Goal: Task Accomplishment & Management: Use online tool/utility

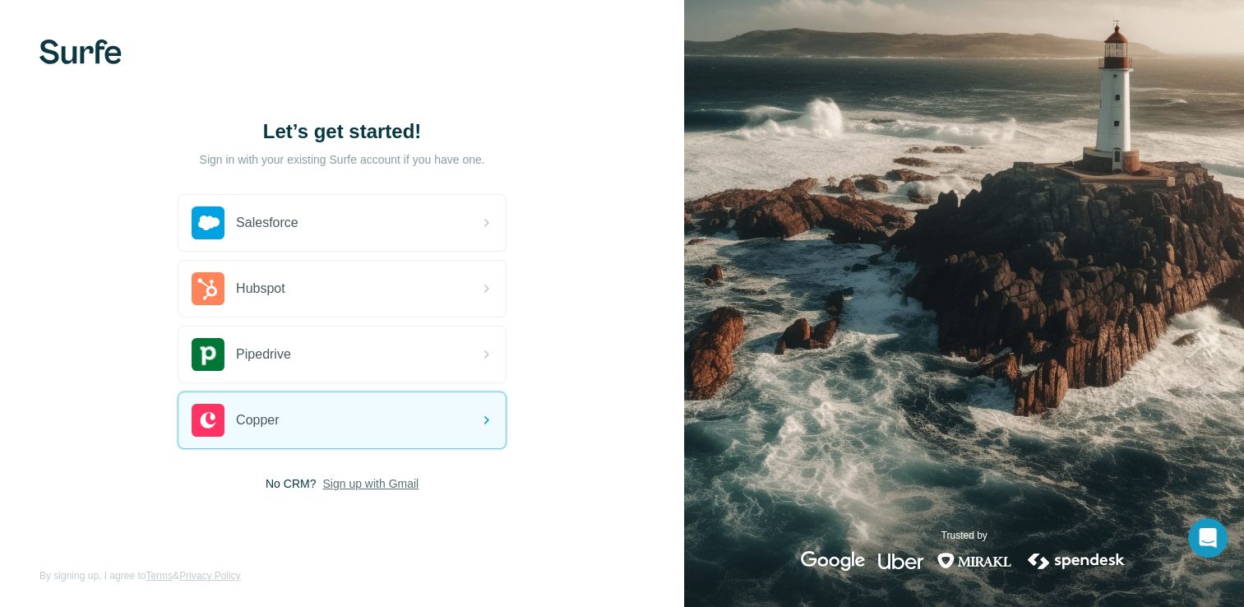
click at [395, 486] on span "Sign up with Gmail" at bounding box center [370, 483] width 96 height 16
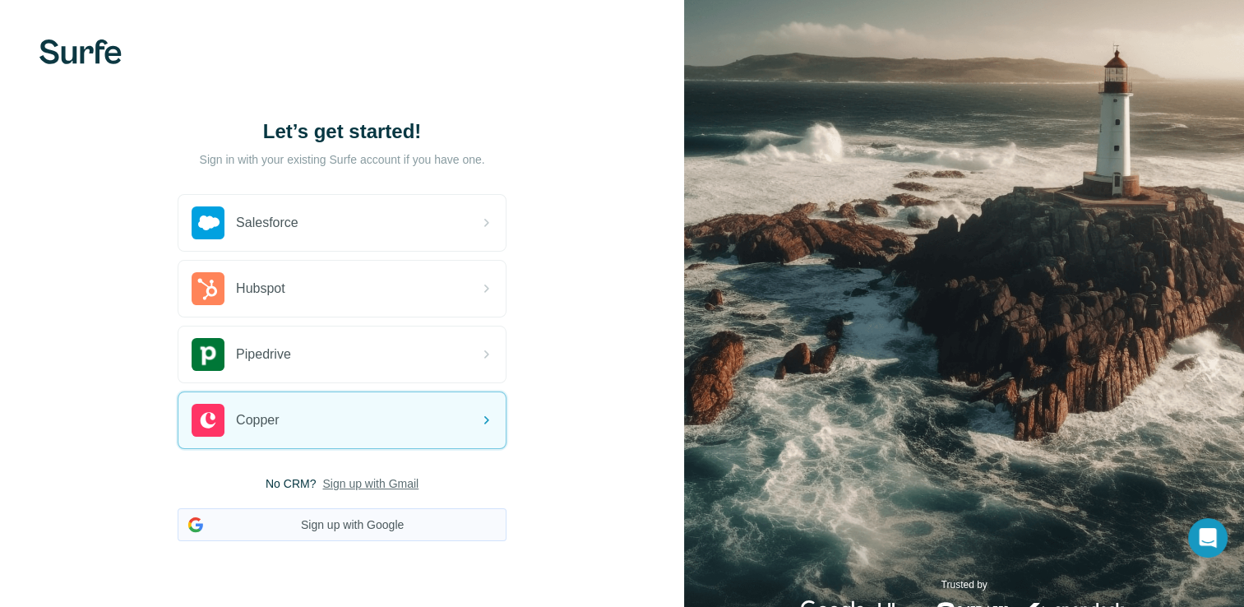
click at [382, 518] on button "Sign up with Google" at bounding box center [342, 524] width 329 height 33
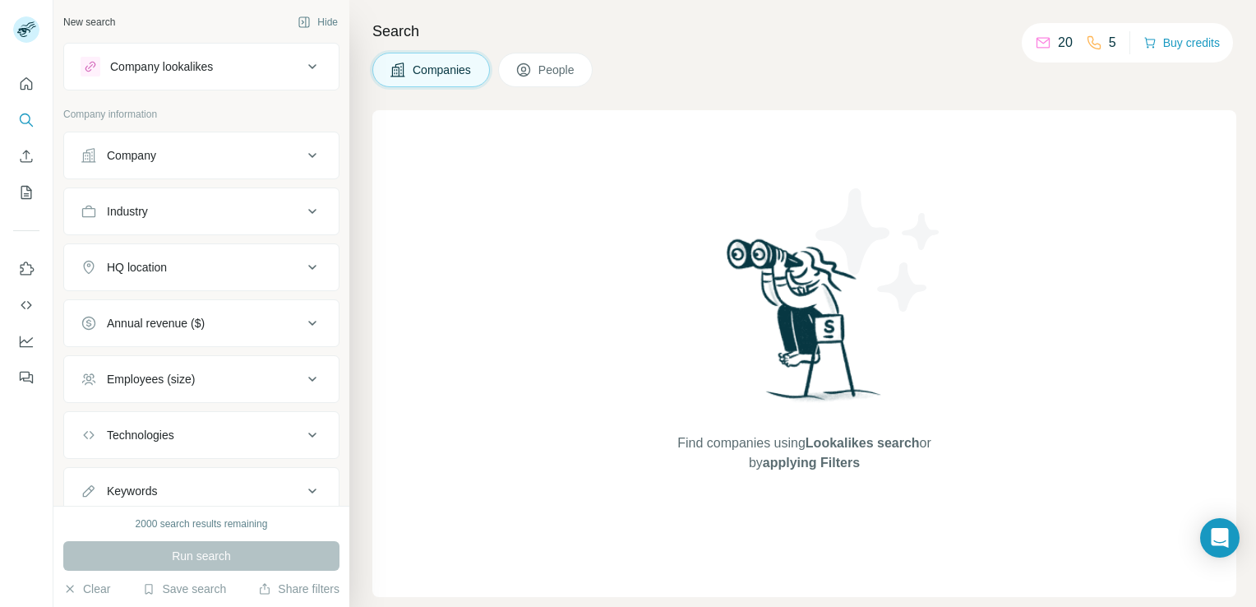
click at [550, 97] on div "Search Companies People Find companies using Lookalikes search or by applying F…" at bounding box center [802, 303] width 907 height 607
click at [559, 61] on button "People" at bounding box center [545, 70] width 95 height 35
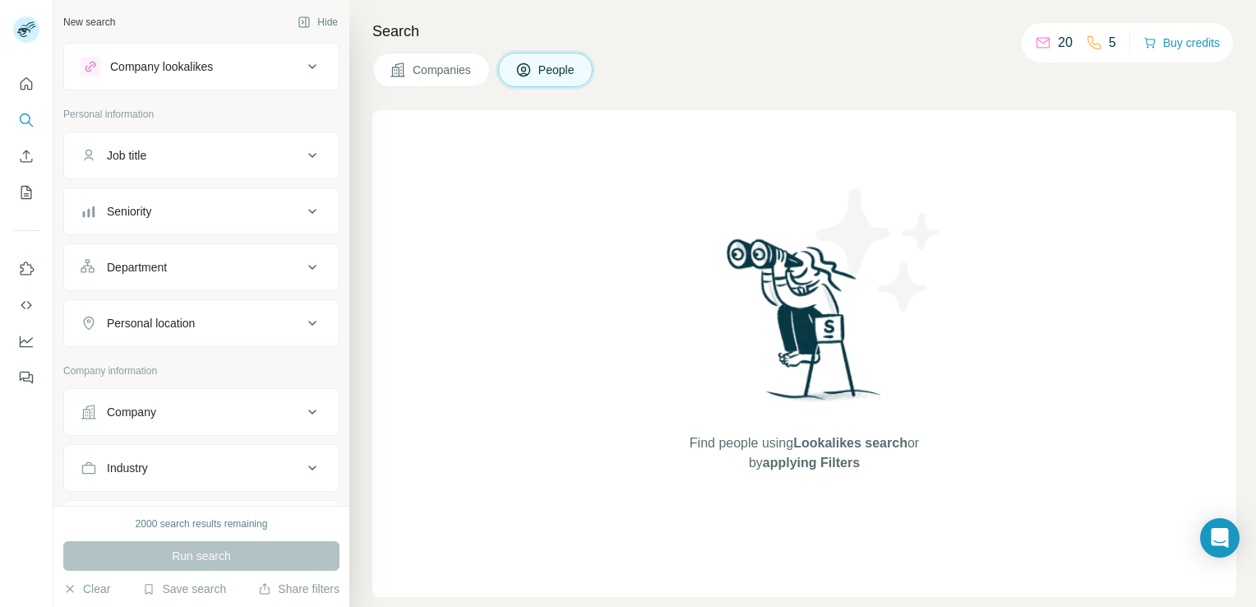
click at [1056, 39] on div "20" at bounding box center [1054, 43] width 38 height 20
click at [1104, 46] on div "5" at bounding box center [1101, 43] width 30 height 20
click at [1167, 47] on button "Buy credits" at bounding box center [1182, 42] width 76 height 23
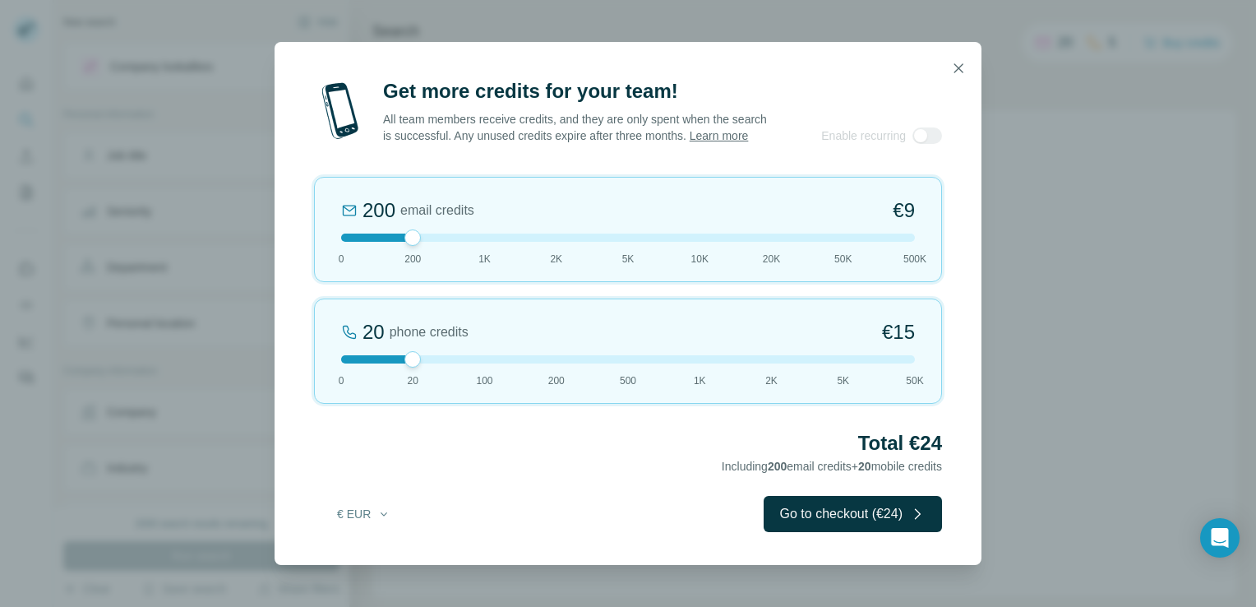
click at [487, 237] on div at bounding box center [628, 237] width 574 height 8
click at [414, 245] on div "1K email credits €42 0 200 1K 2K 5K 10K 20K 50K 500K" at bounding box center [628, 229] width 628 height 105
click at [948, 68] on button "button" at bounding box center [958, 68] width 33 height 33
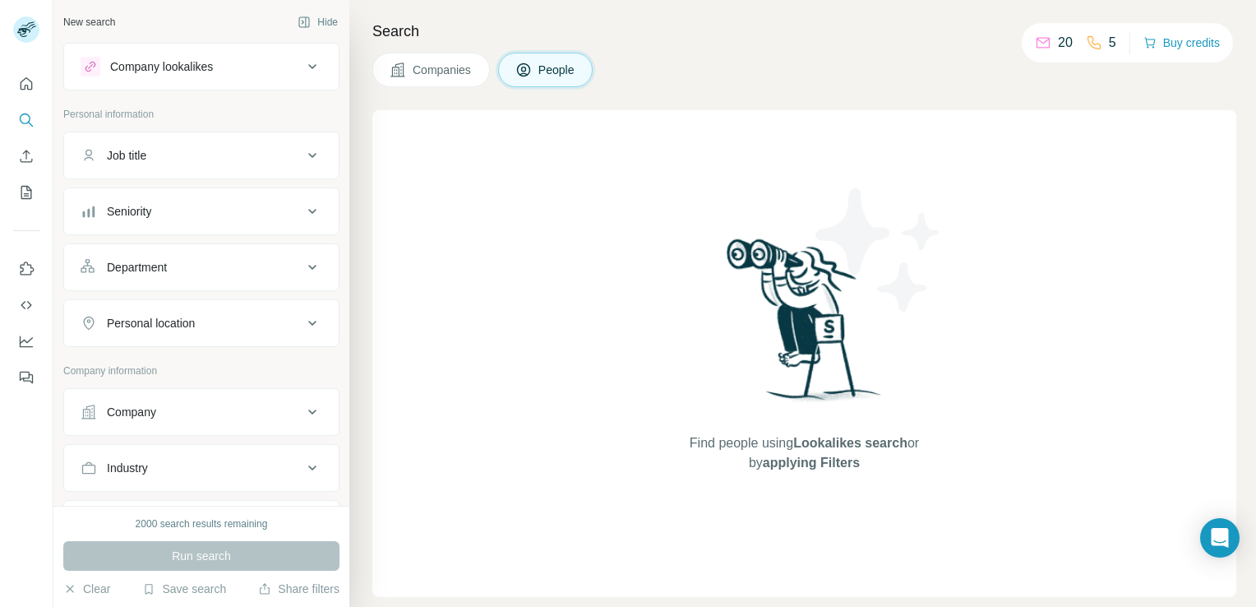
click at [759, 474] on div "Find people using Lookalikes search or by applying Filters" at bounding box center [805, 353] width 296 height 487
click at [191, 169] on button "Job title" at bounding box center [201, 155] width 275 height 39
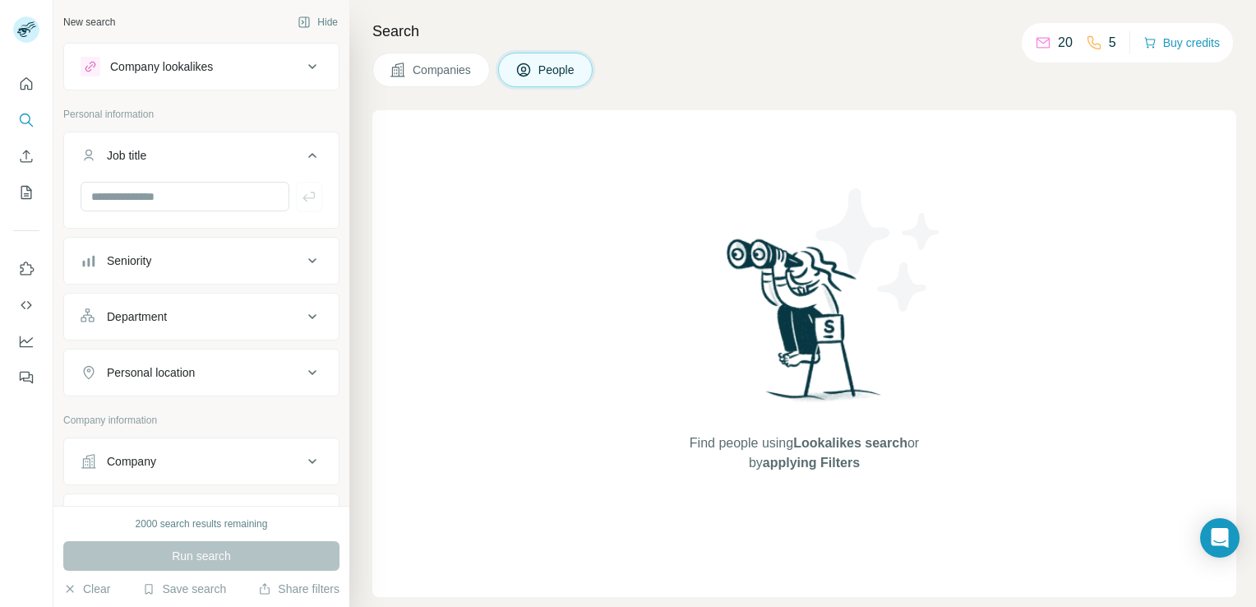
click at [193, 167] on button "Job title" at bounding box center [201, 159] width 275 height 46
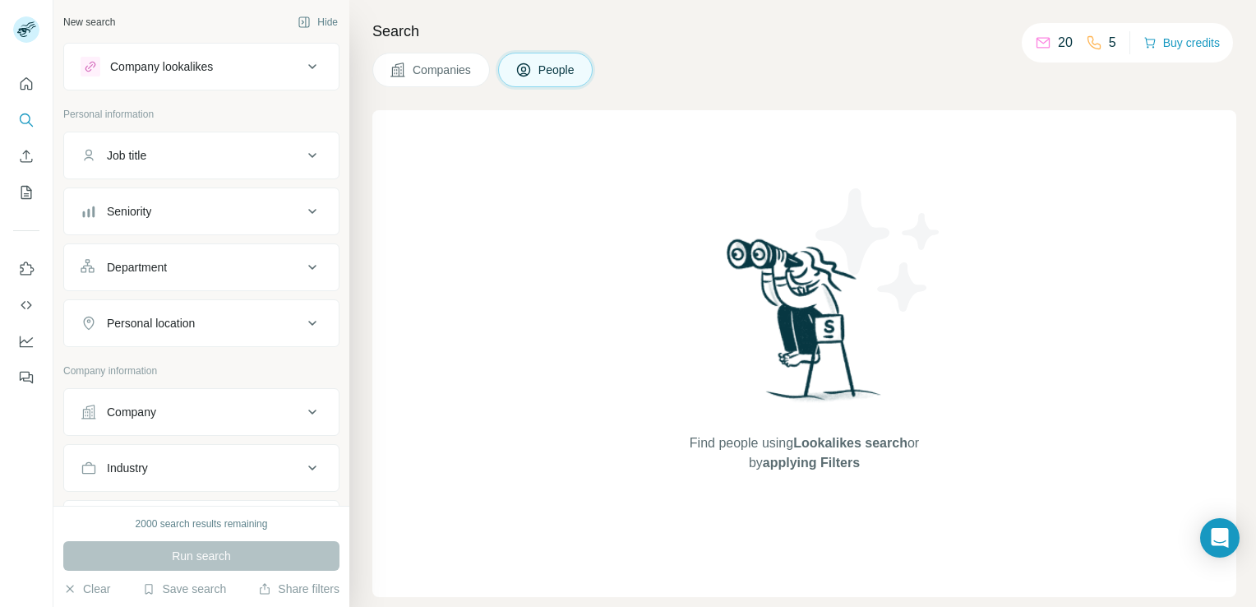
click at [252, 68] on div "Company lookalikes" at bounding box center [192, 67] width 222 height 20
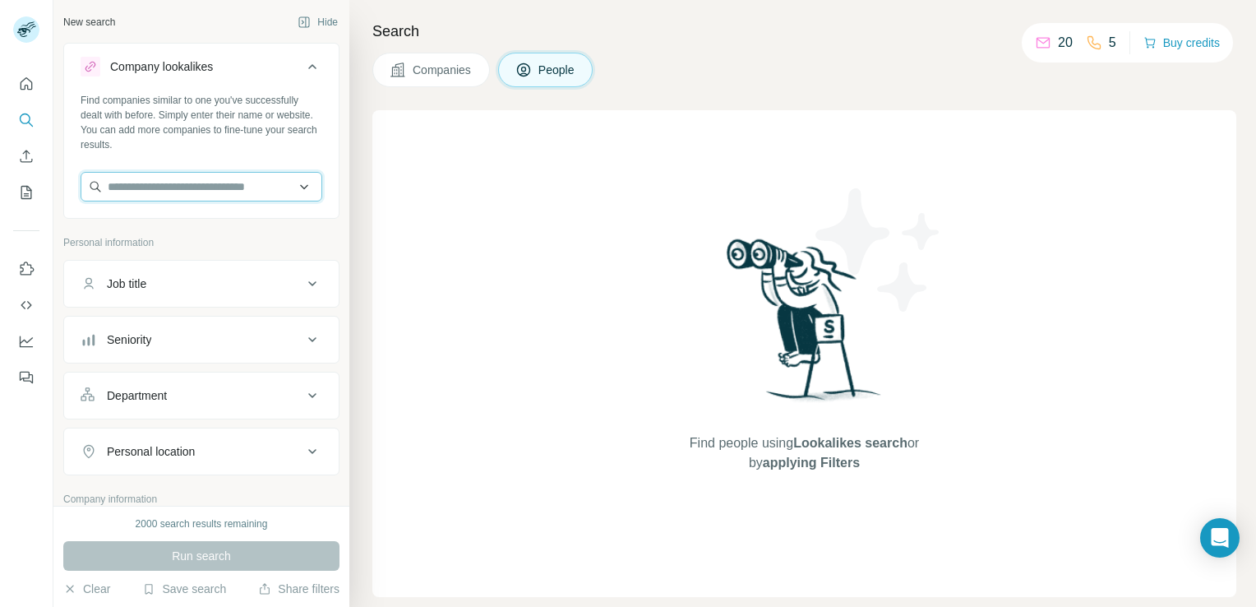
click at [140, 195] on input "text" at bounding box center [202, 187] width 242 height 30
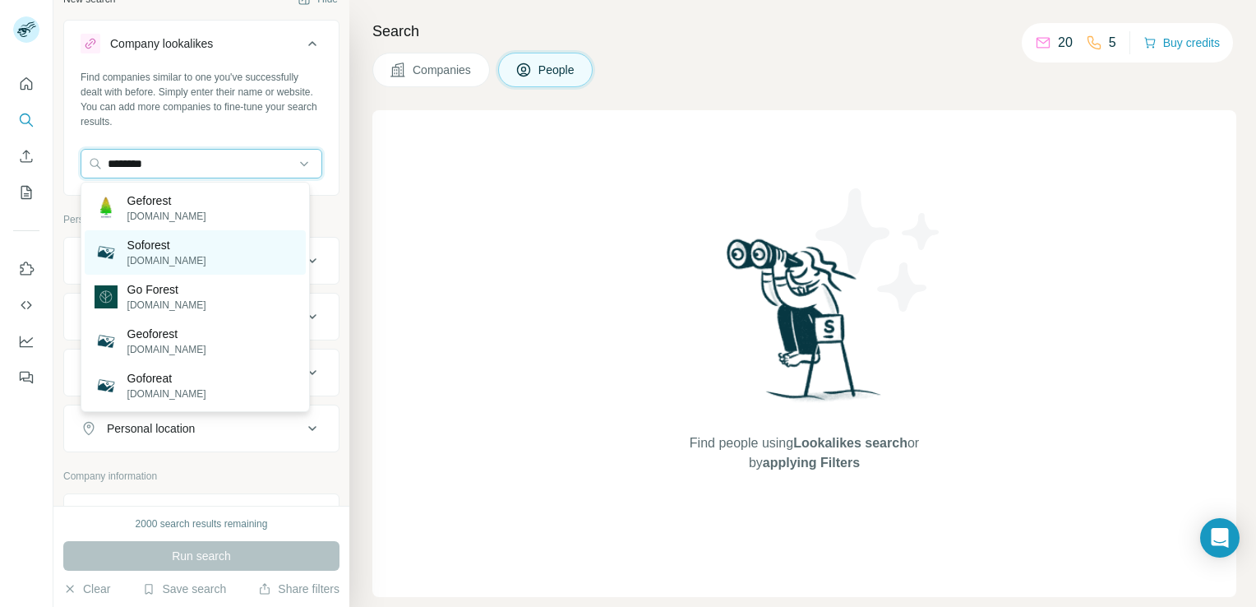
scroll to position [25, 0]
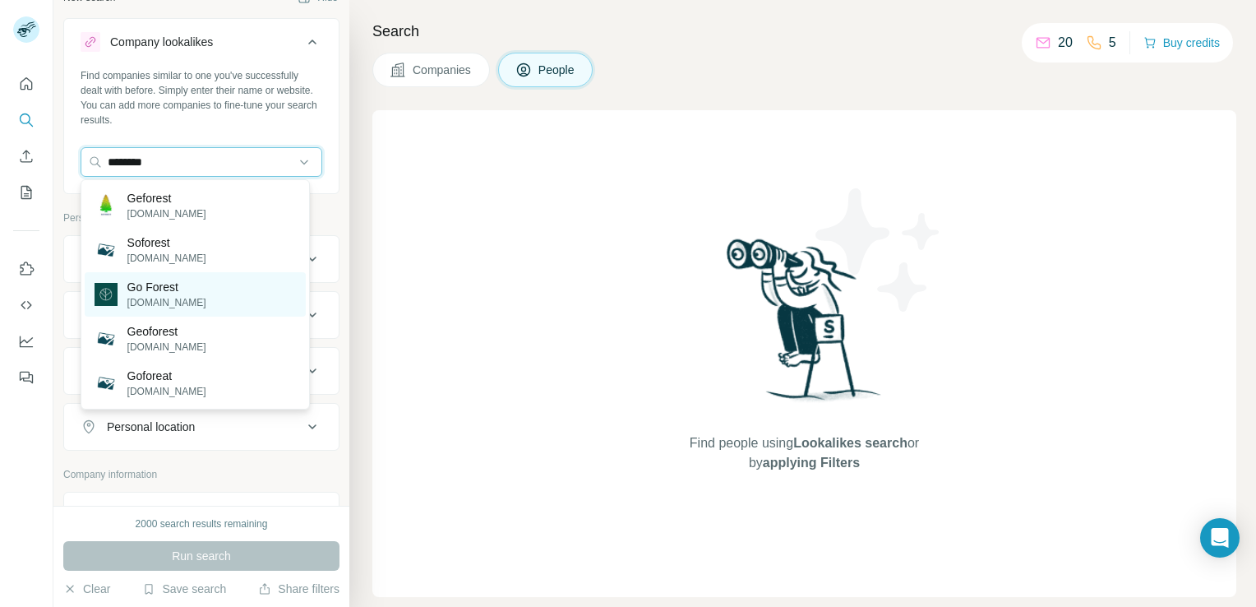
type input "********"
click at [150, 288] on p "Go Forest" at bounding box center [166, 287] width 79 height 16
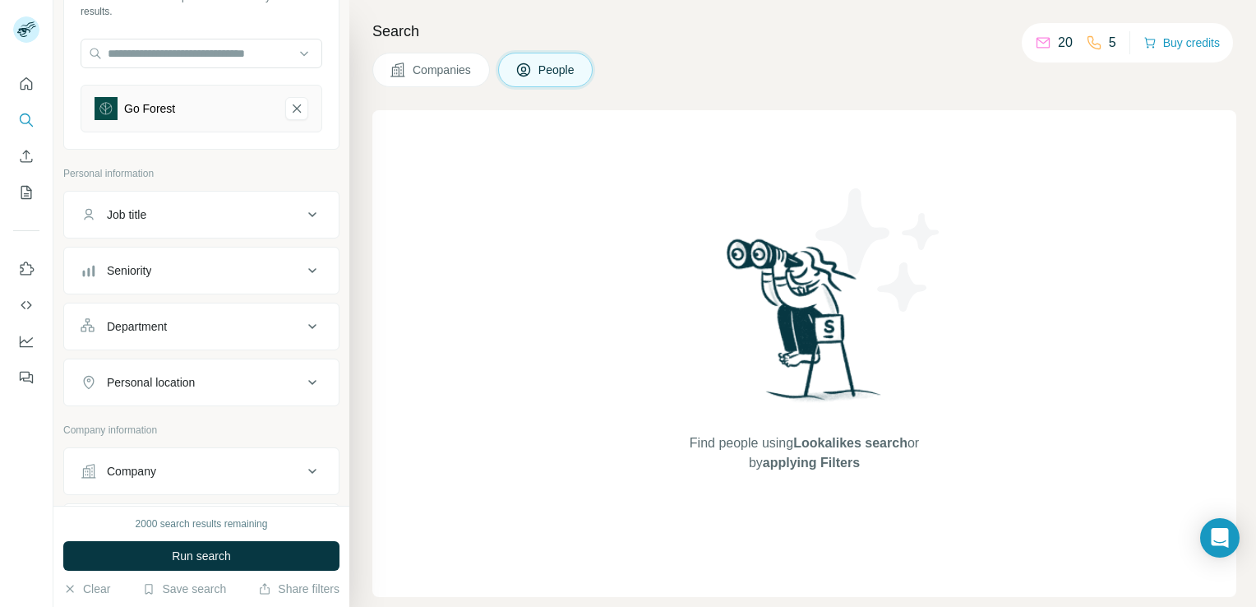
scroll to position [151, 0]
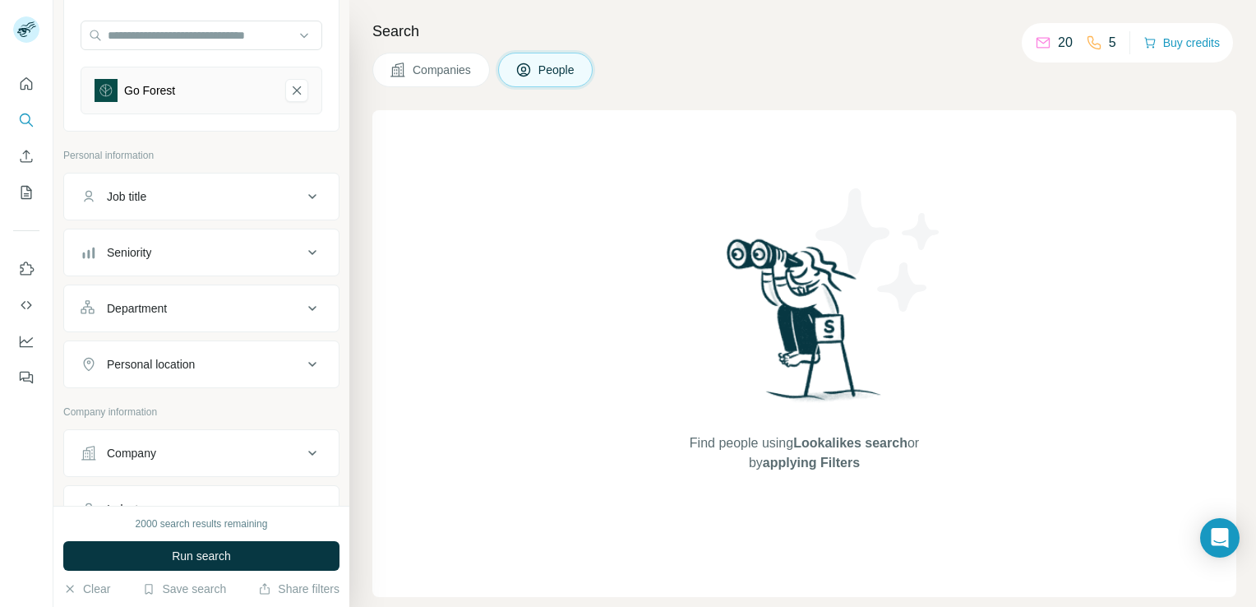
click at [122, 197] on div "Job title" at bounding box center [126, 196] width 39 height 16
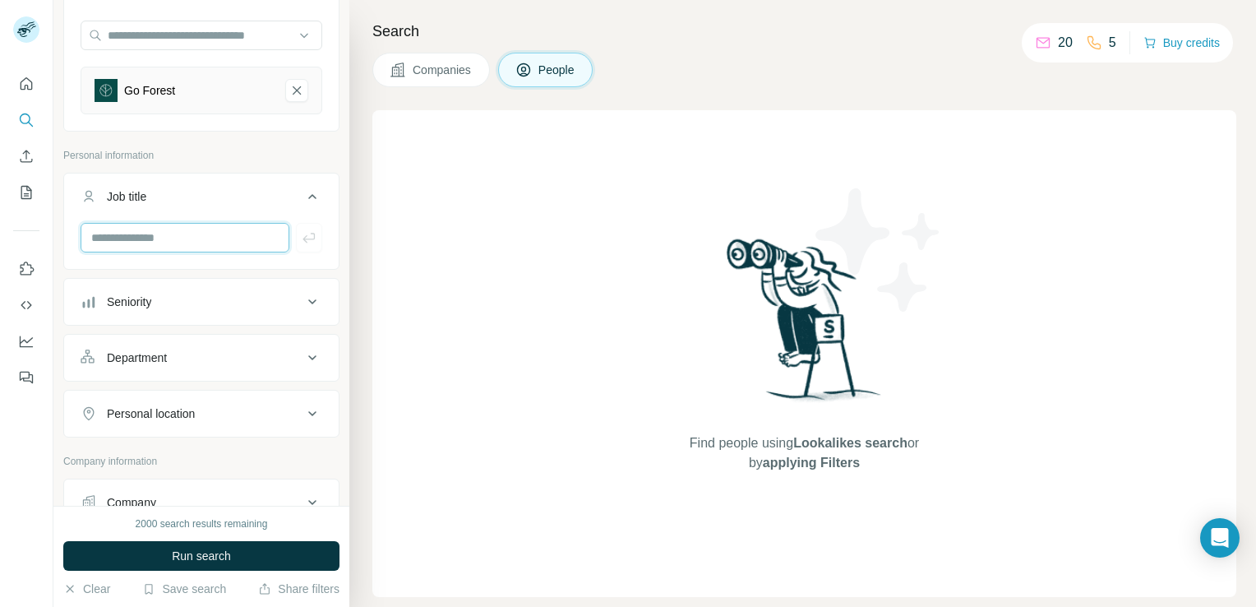
click at [118, 246] on input "text" at bounding box center [185, 238] width 209 height 30
click at [157, 241] on input "***" at bounding box center [185, 238] width 209 height 30
type input "***"
click at [303, 238] on icon "button" at bounding box center [309, 238] width 12 height 10
click at [176, 232] on input "text" at bounding box center [185, 238] width 209 height 30
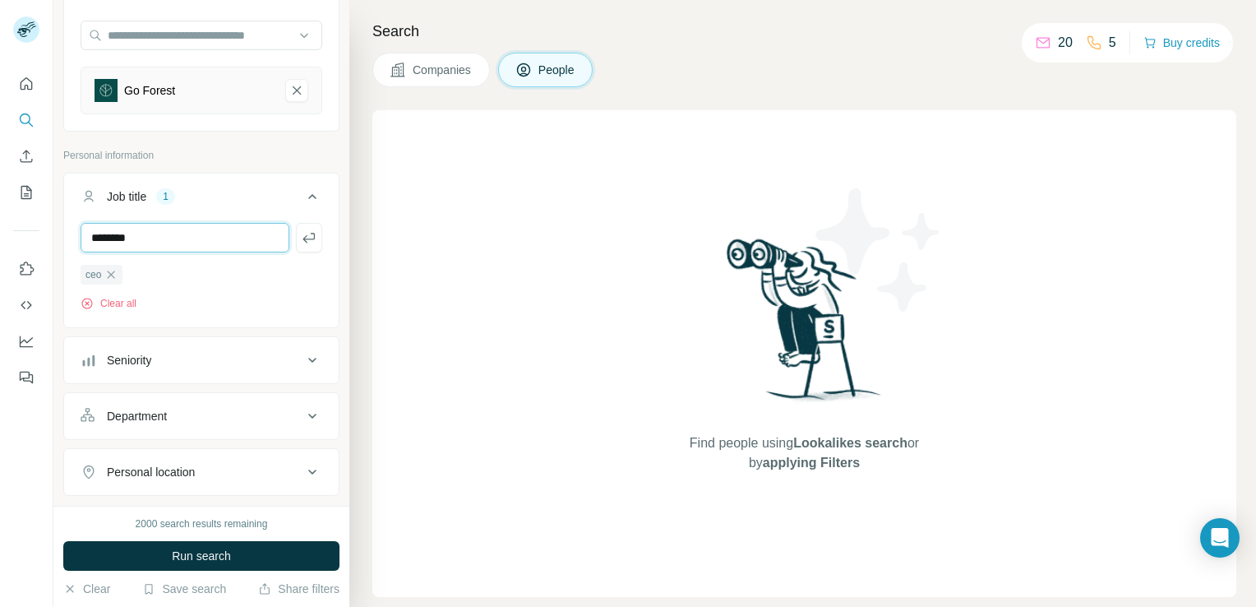
type input "********"
click at [176, 232] on input "text" at bounding box center [185, 238] width 209 height 30
type input "***"
click at [176, 232] on input "text" at bounding box center [185, 238] width 209 height 30
type input "******"
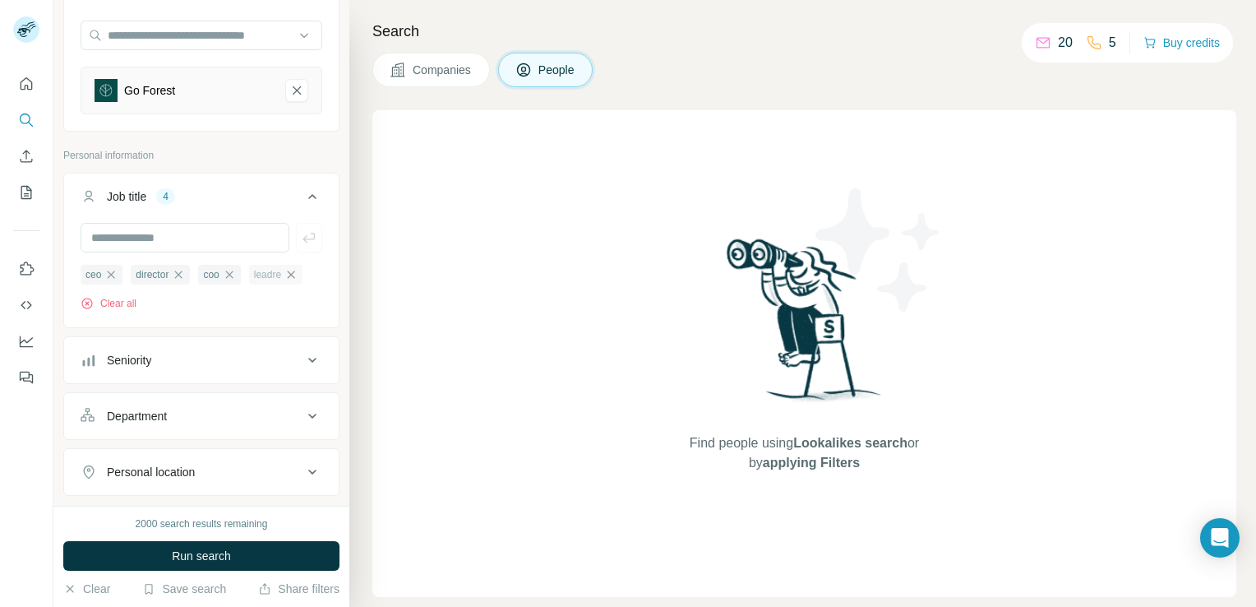
click at [286, 275] on icon "button" at bounding box center [290, 274] width 13 height 13
click at [145, 246] on input "text" at bounding box center [185, 238] width 209 height 30
type input "******"
click at [148, 392] on div "Department" at bounding box center [201, 416] width 276 height 48
click at [157, 419] on div "Department" at bounding box center [137, 416] width 60 height 16
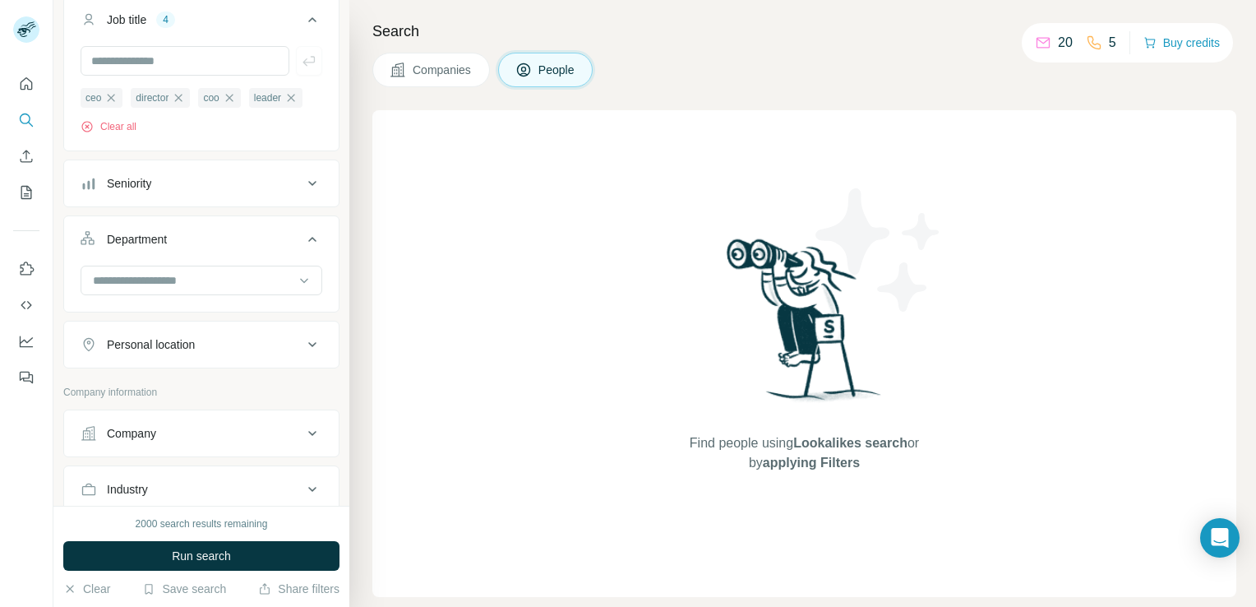
scroll to position [329, 0]
click at [138, 274] on input at bounding box center [192, 279] width 203 height 18
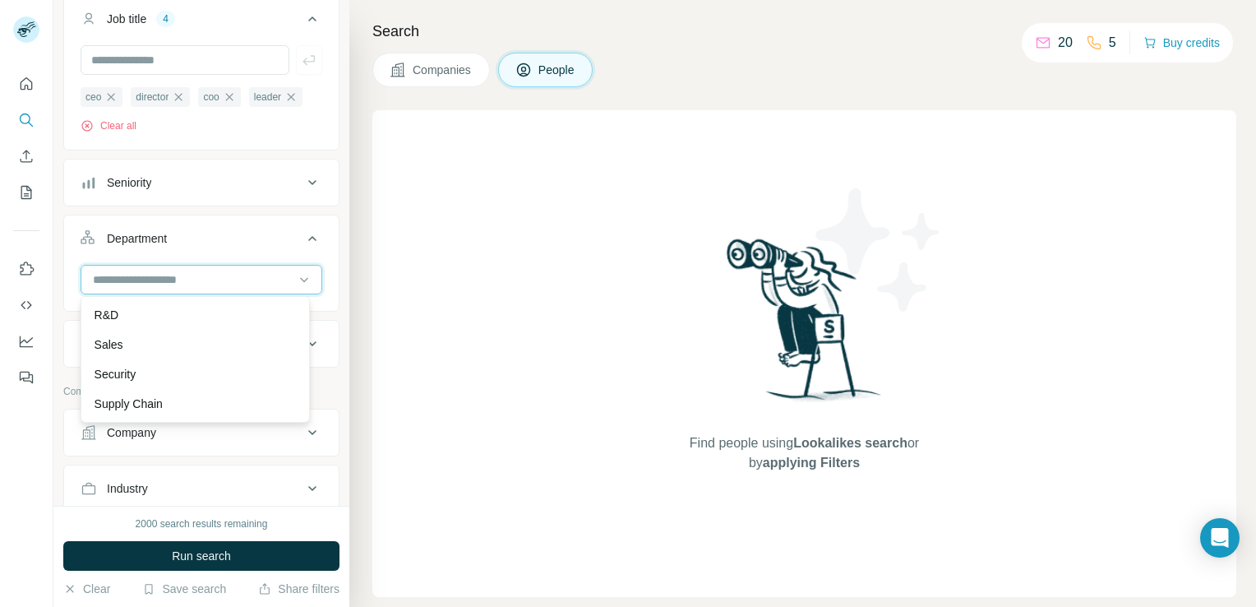
scroll to position [0, 0]
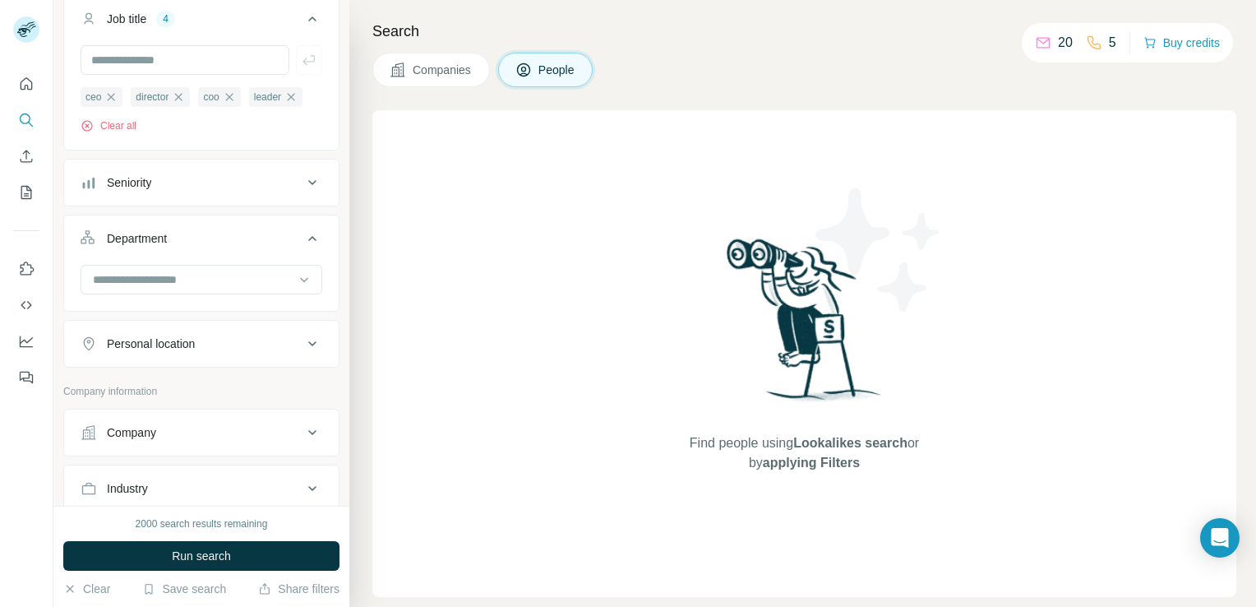
click at [205, 247] on button "Department" at bounding box center [201, 242] width 275 height 46
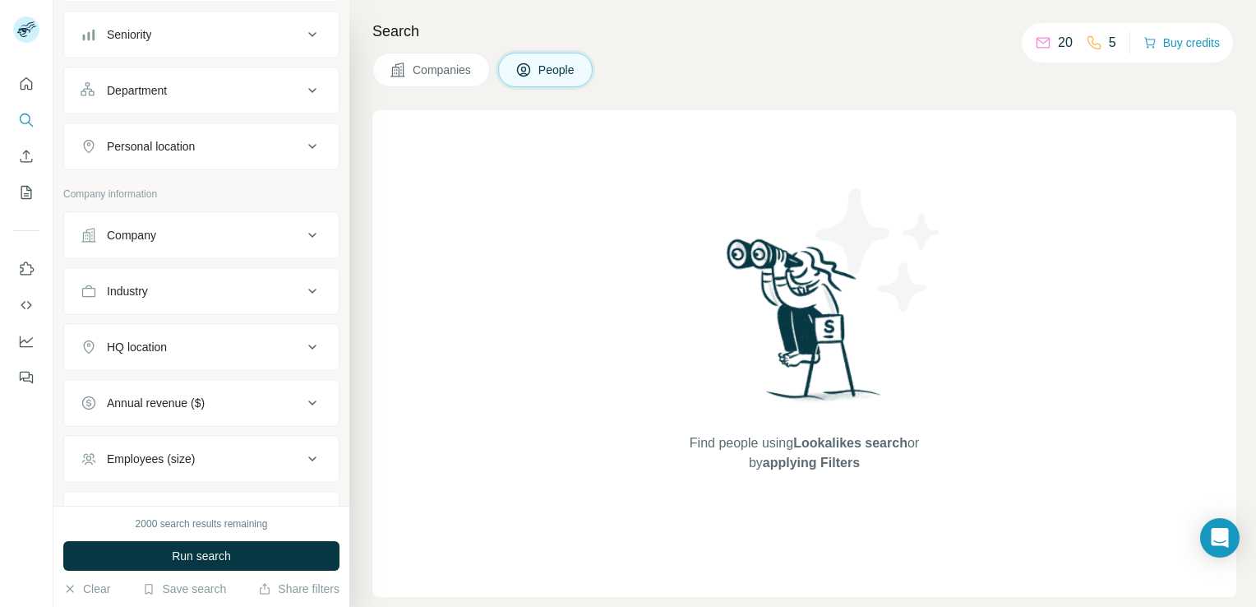
scroll to position [477, 0]
click at [173, 564] on span "Run search" at bounding box center [201, 556] width 59 height 16
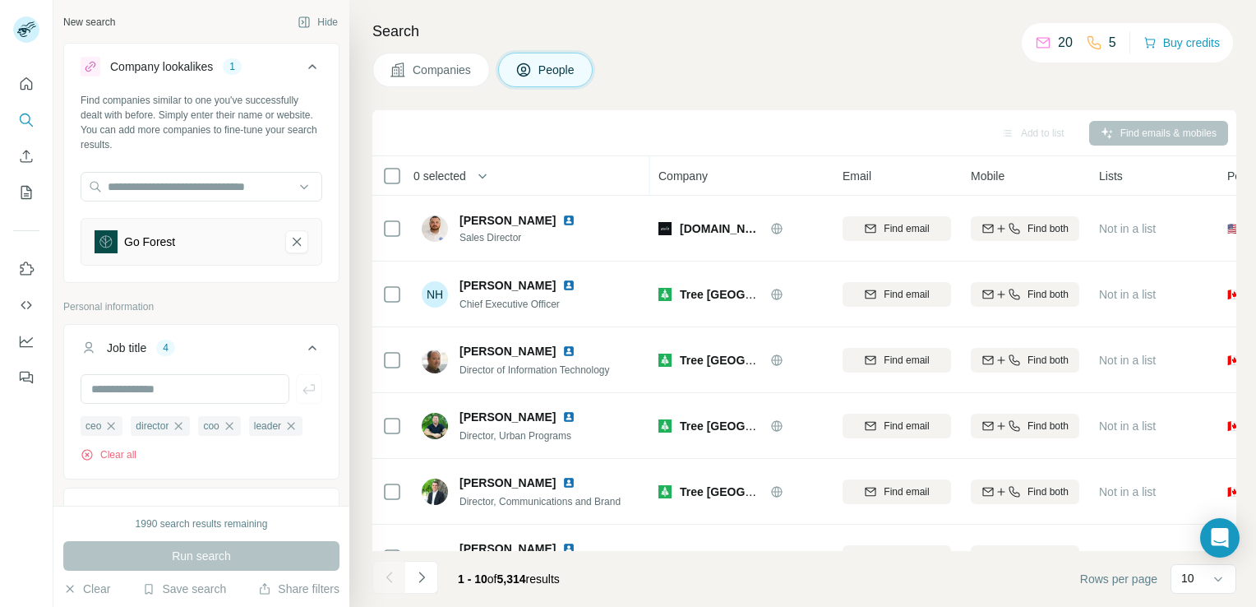
scroll to position [310, 0]
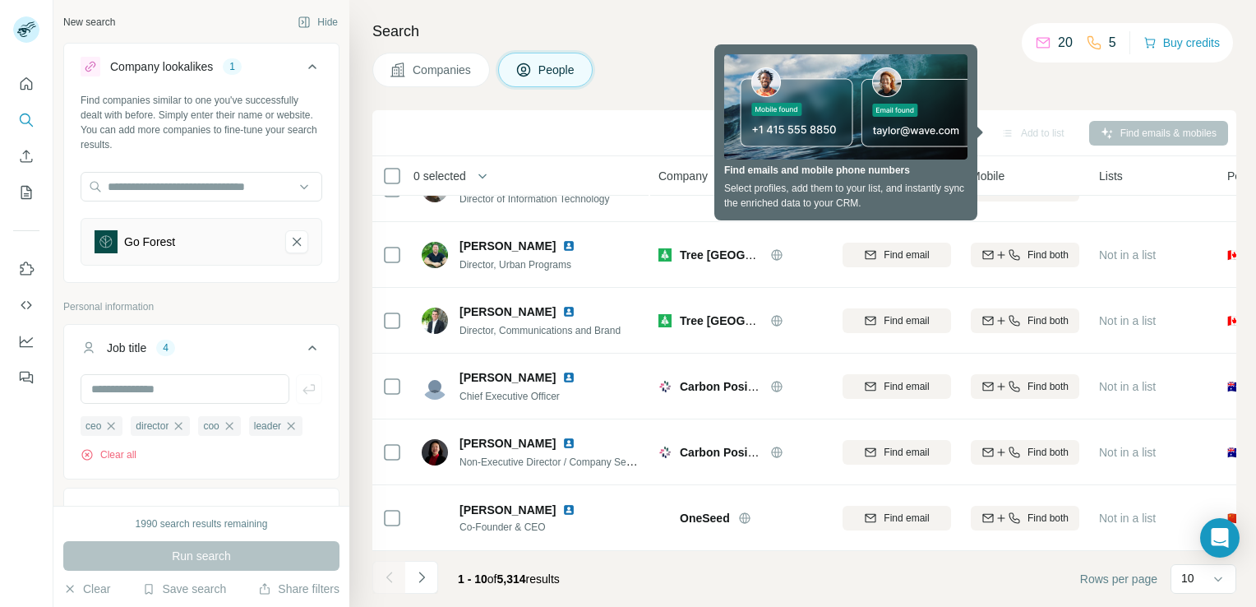
click at [520, 133] on div "Add to list Find emails & mobiles" at bounding box center [805, 132] width 848 height 29
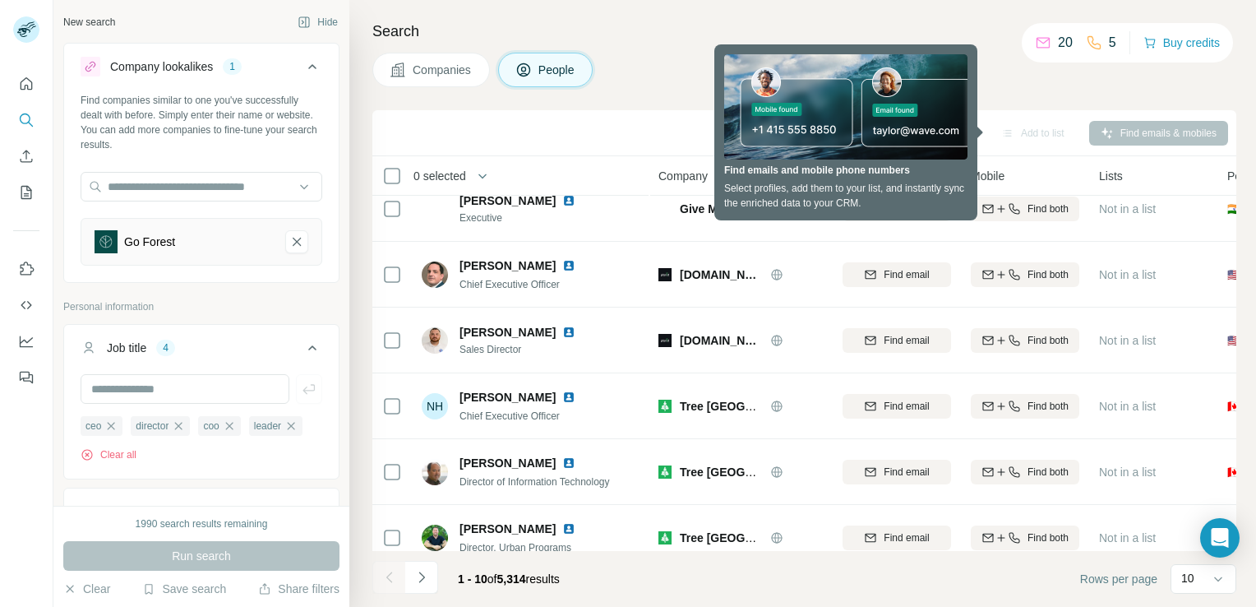
scroll to position [0, 0]
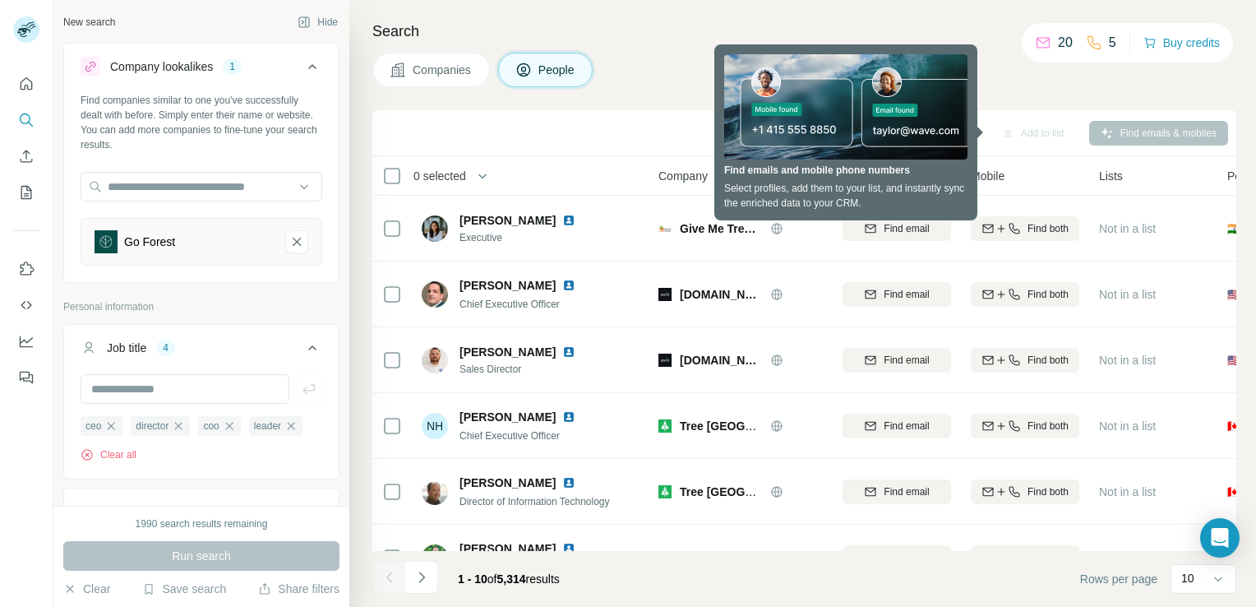
click at [1037, 105] on div "Search Companies People Add to list Find emails & mobiles 0 selected People Com…" at bounding box center [802, 303] width 907 height 607
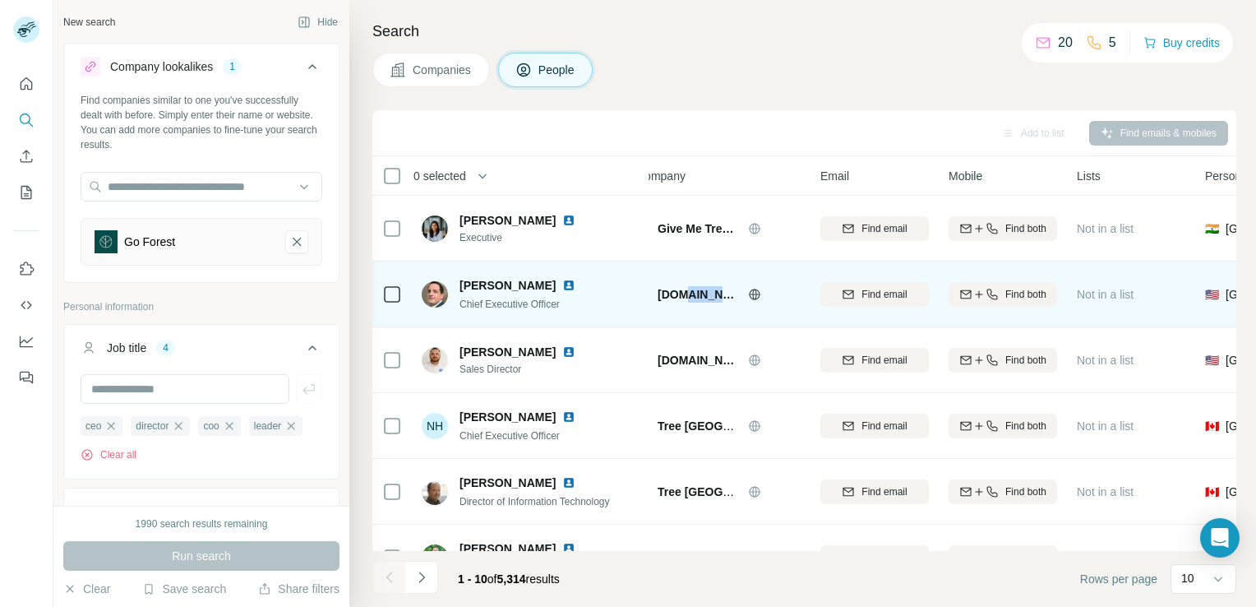
drag, startPoint x: 677, startPoint y: 295, endPoint x: 718, endPoint y: 289, distance: 40.8
click at [718, 289] on div "plantd.life" at bounding box center [729, 294] width 143 height 16
drag, startPoint x: 718, startPoint y: 289, endPoint x: 727, endPoint y: 293, distance: 9.9
click at [748, 293] on icon at bounding box center [754, 294] width 13 height 13
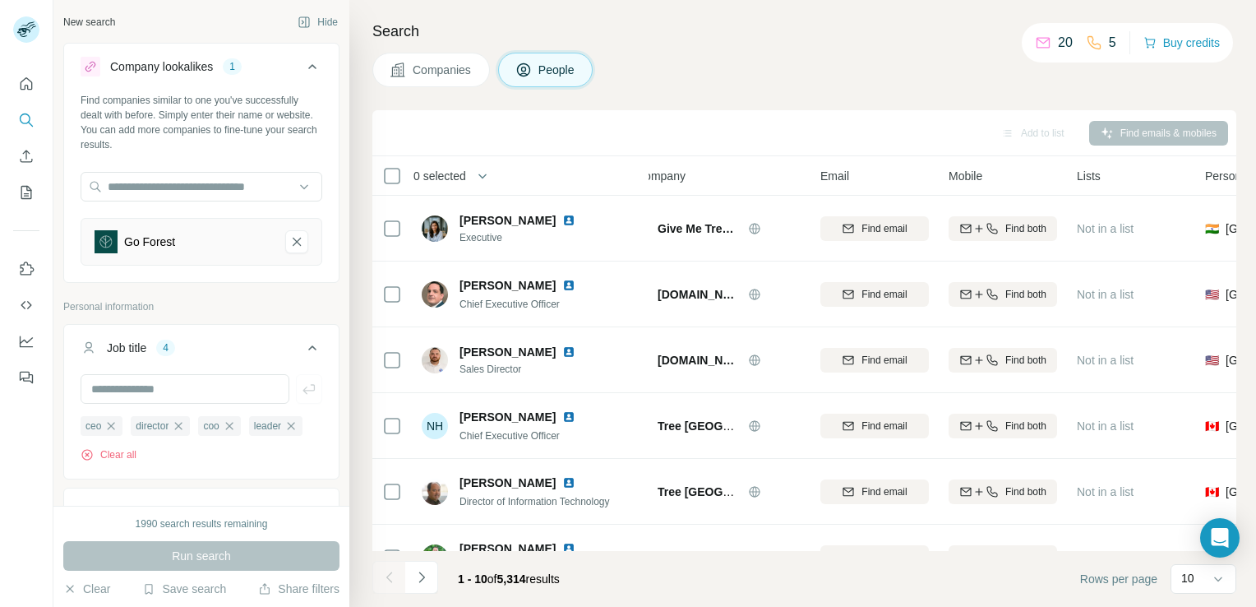
click at [1180, 131] on div "Find emails & mobiles" at bounding box center [1158, 133] width 139 height 25
click at [429, 71] on span "Companies" at bounding box center [443, 70] width 60 height 16
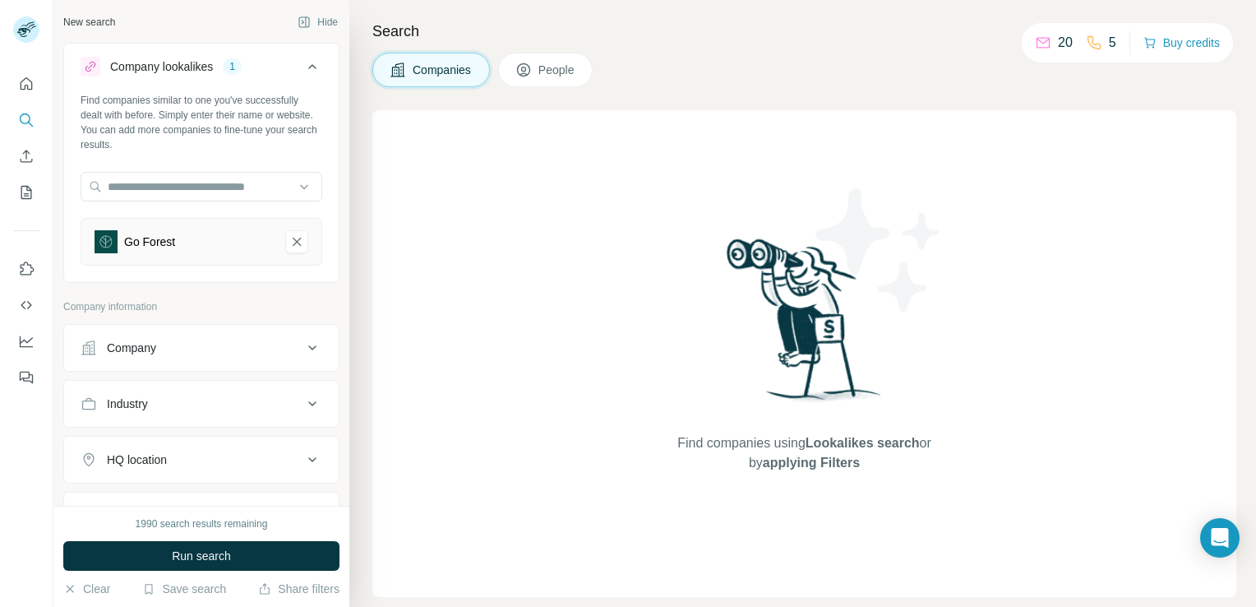
click at [511, 80] on button "People" at bounding box center [545, 70] width 95 height 35
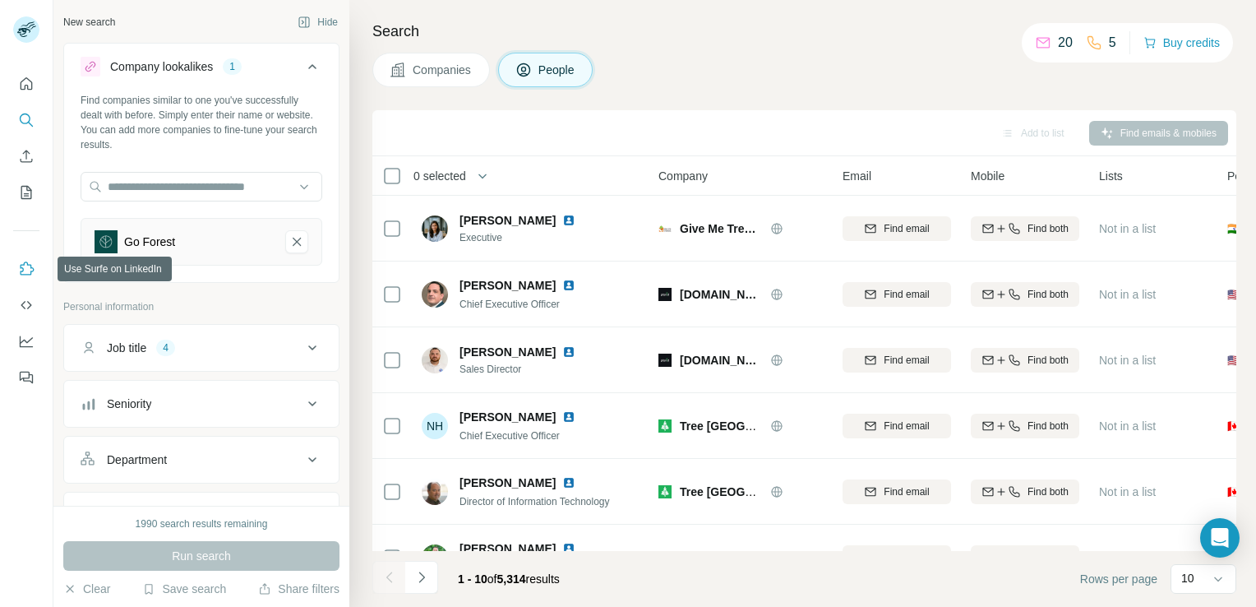
click at [30, 274] on icon "Use Surfe on LinkedIn" at bounding box center [28, 267] width 14 height 13
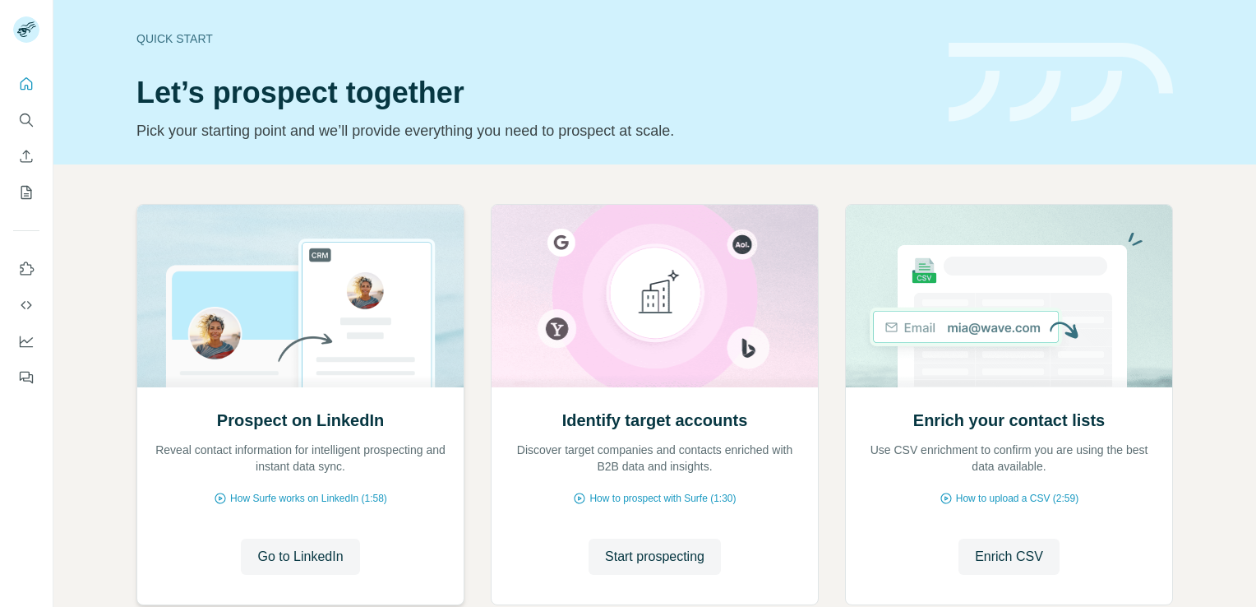
scroll to position [99, 0]
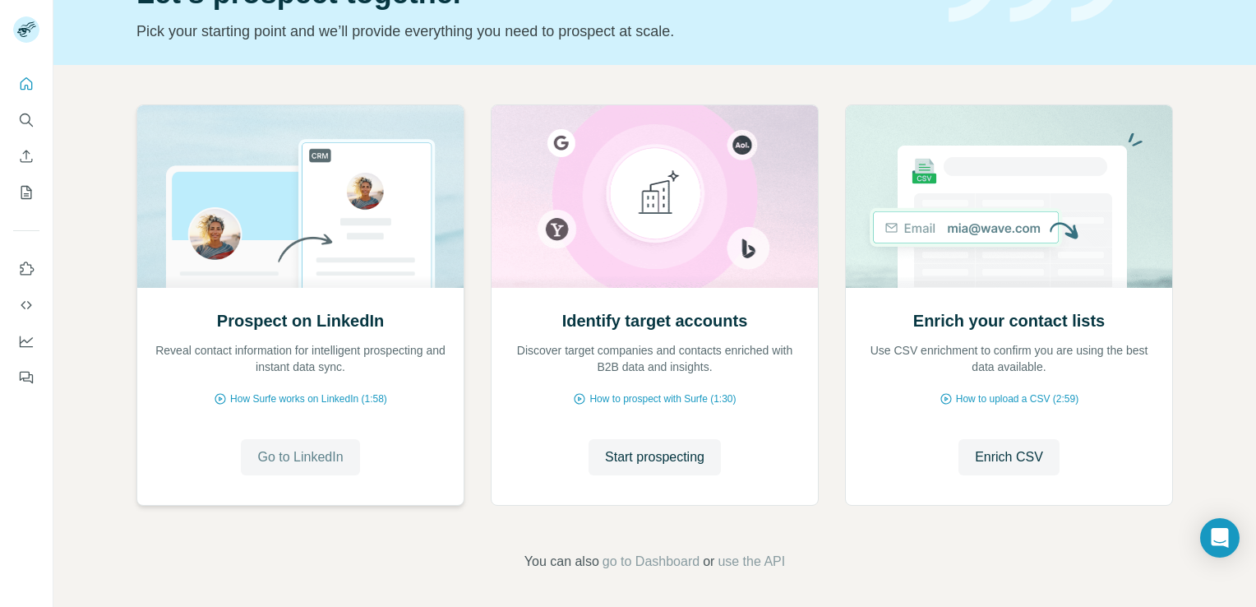
click at [306, 452] on span "Go to LinkedIn" at bounding box center [299, 457] width 85 height 20
